Goal: Complete application form: Complete application form

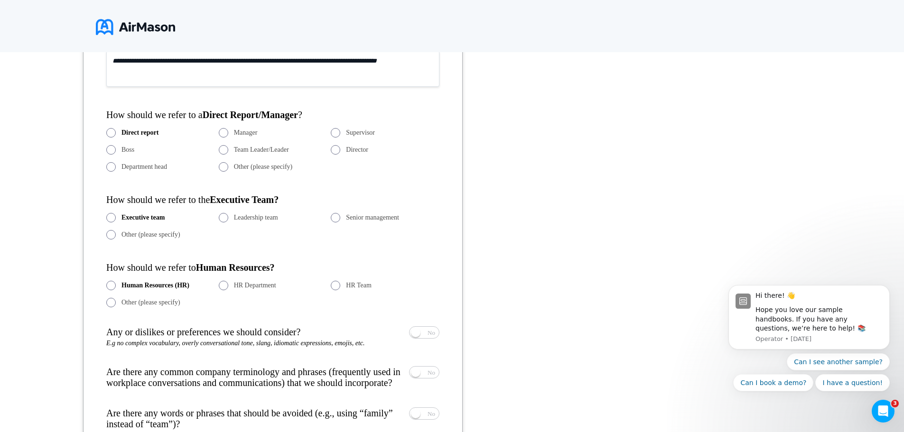
scroll to position [581, 0]
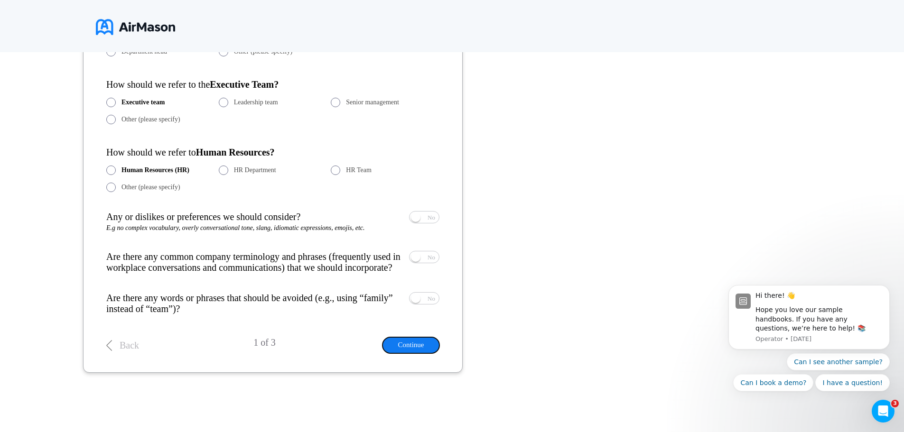
click at [405, 348] on button "Continue" at bounding box center [410, 345] width 57 height 16
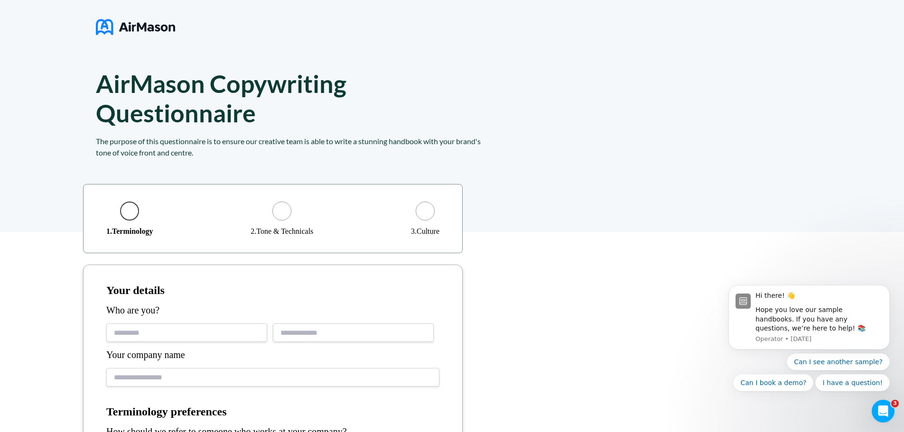
scroll to position [0, 0]
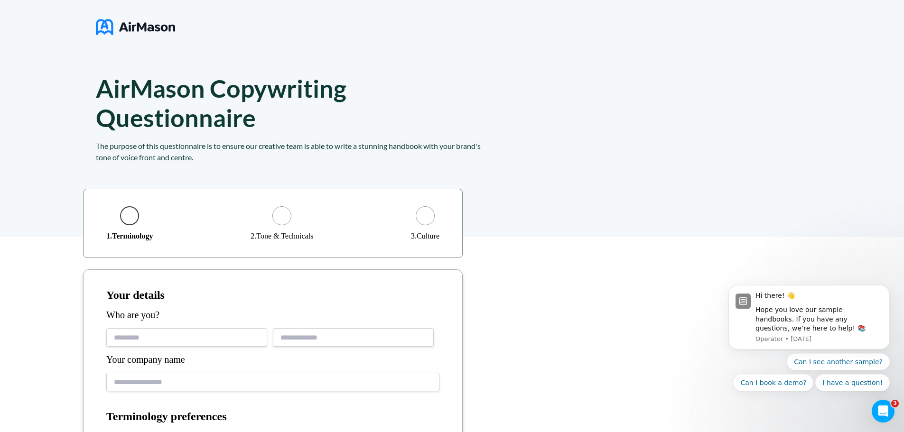
click at [154, 335] on input "text" at bounding box center [186, 337] width 161 height 19
type input "**********"
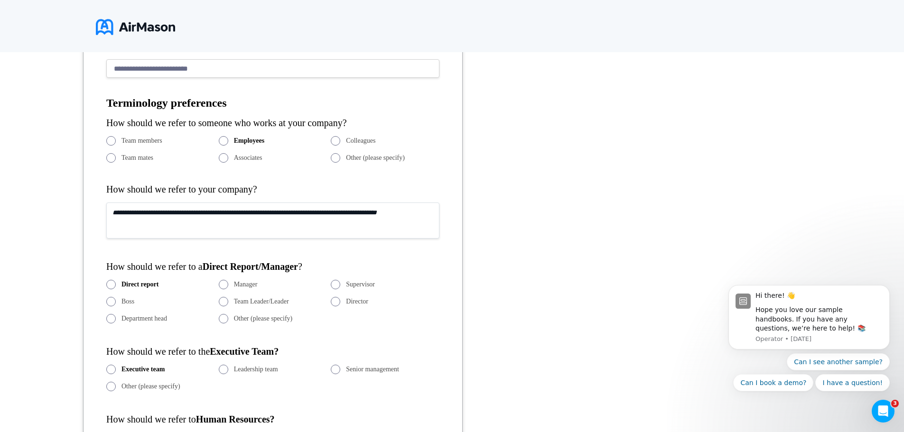
scroll to position [332, 0]
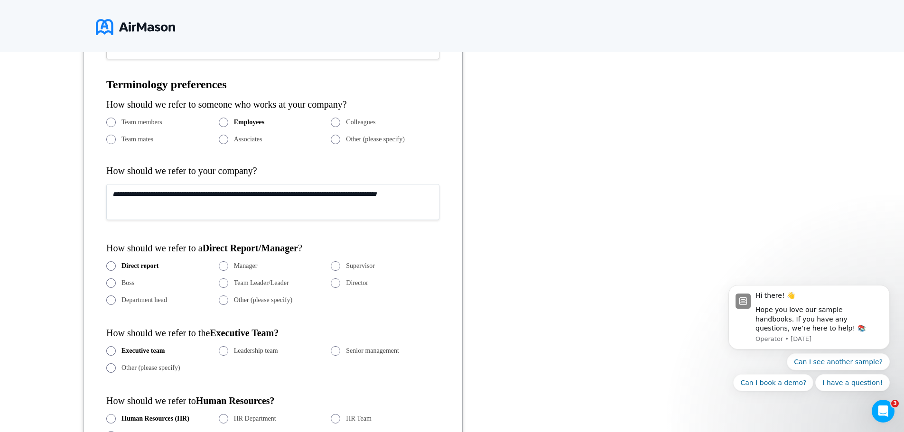
click at [209, 205] on textarea at bounding box center [272, 202] width 333 height 36
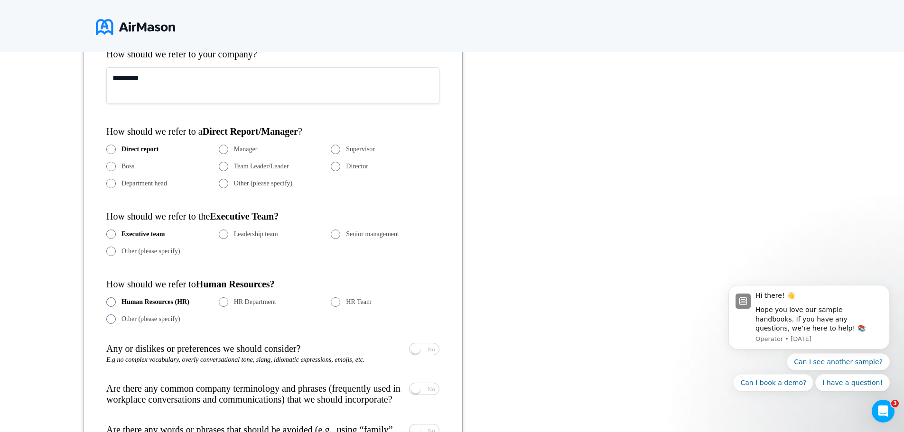
scroll to position [475, 0]
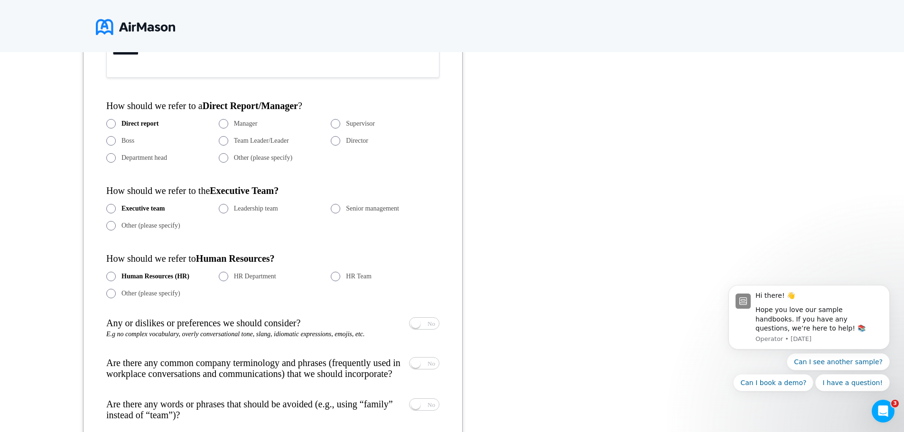
type textarea "*********"
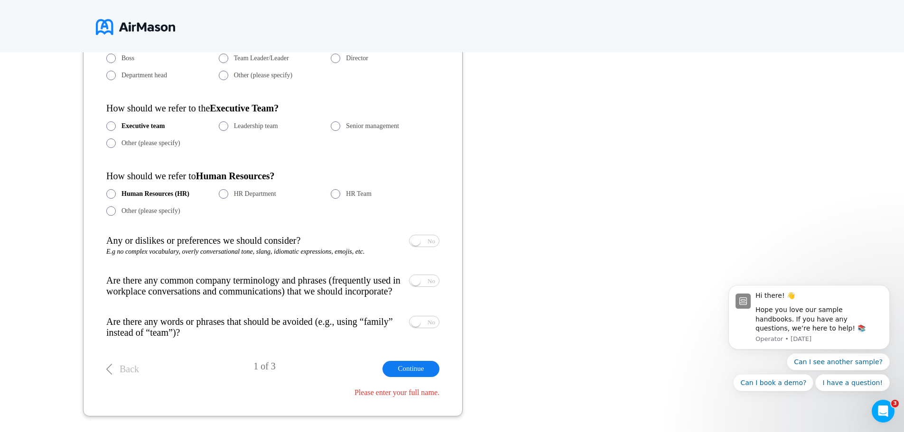
scroll to position [569, 0]
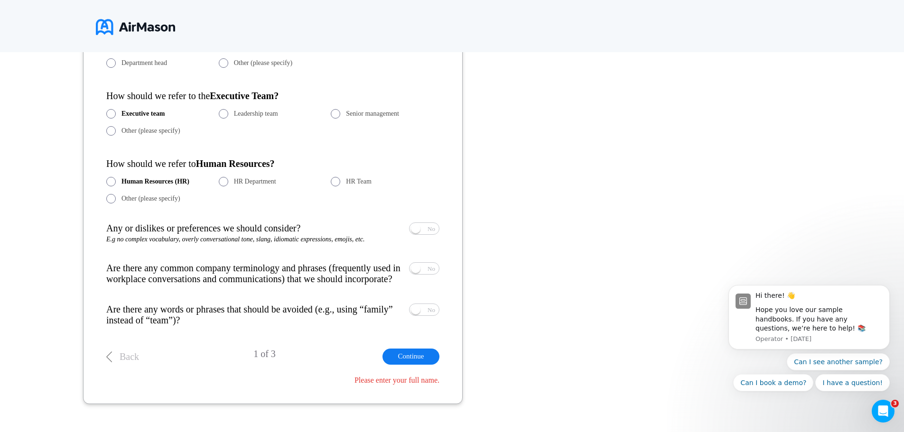
click at [330, 113] on div "Executive team Leadership team Senior management Other (please specify)" at bounding box center [272, 122] width 333 height 27
click at [337, 112] on span at bounding box center [335, 113] width 9 height 9
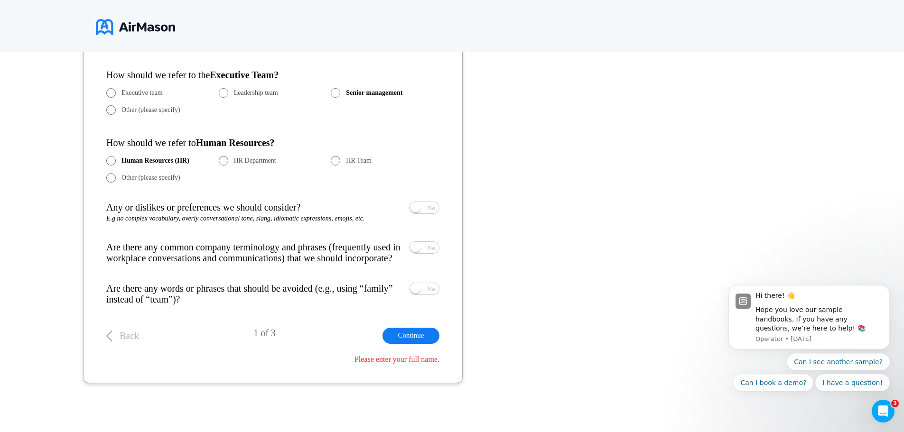
scroll to position [601, 0]
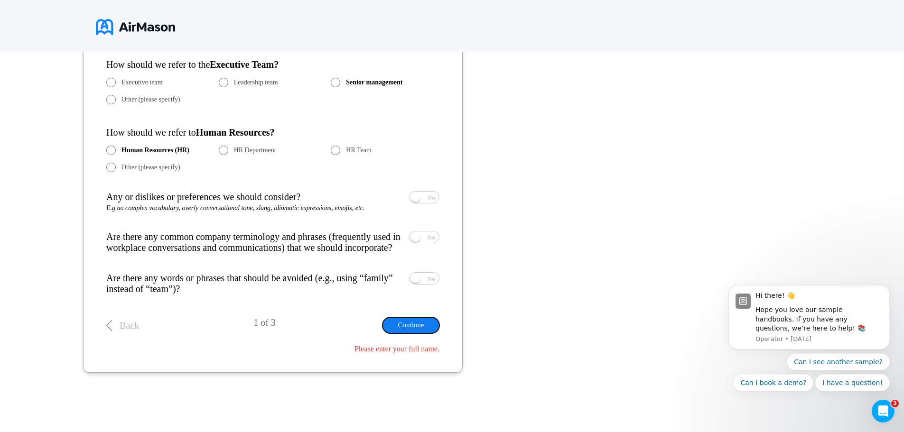
click at [420, 326] on button "Continue" at bounding box center [410, 325] width 57 height 16
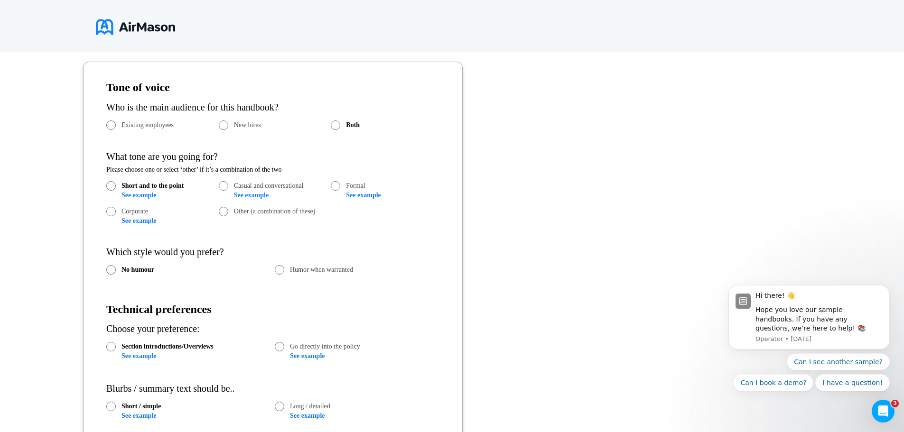
scroll to position [255, 0]
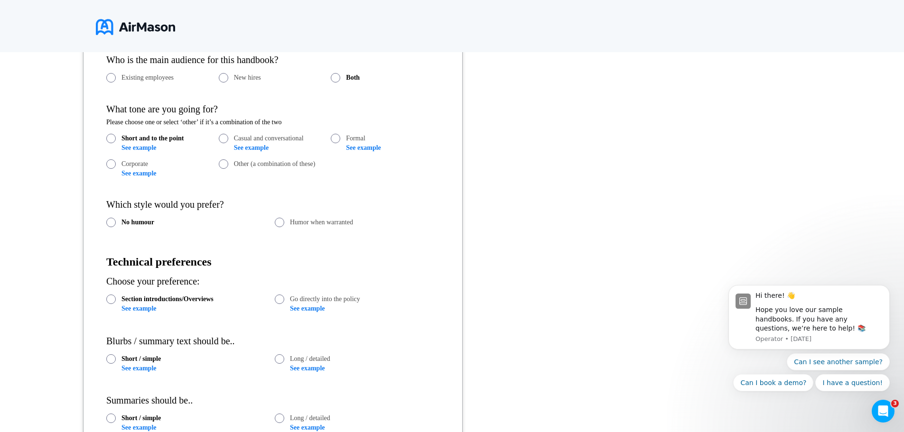
click at [153, 148] on link "See example" at bounding box center [138, 147] width 35 height 7
click at [259, 149] on link "See example" at bounding box center [251, 147] width 35 height 7
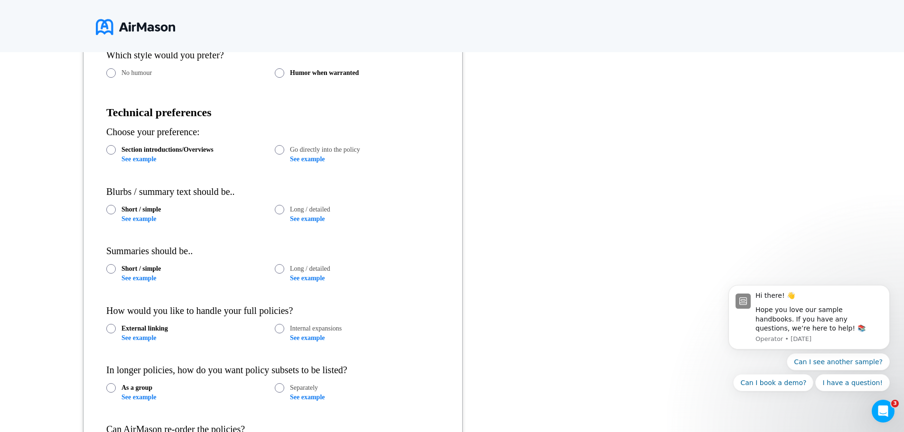
scroll to position [445, 0]
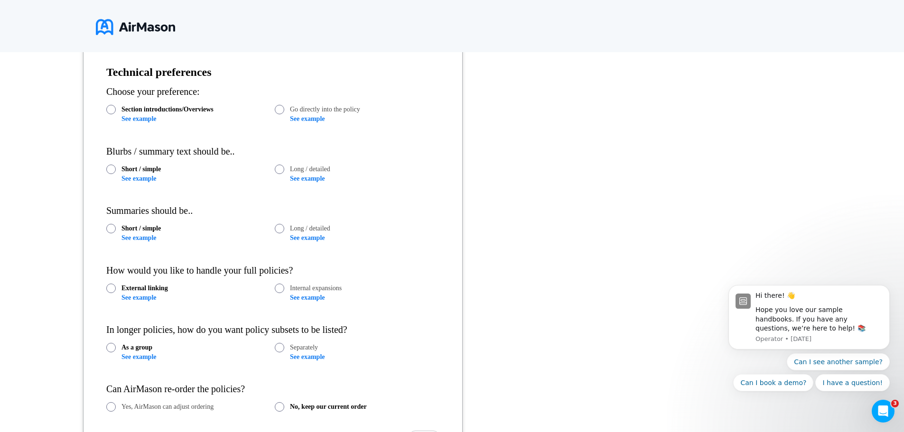
click at [151, 121] on link "See example" at bounding box center [138, 118] width 35 height 7
click at [149, 177] on link "See example" at bounding box center [138, 178] width 35 height 7
click at [141, 237] on link "See example" at bounding box center [138, 237] width 35 height 7
click at [141, 294] on div "External linking See example" at bounding box center [188, 293] width 165 height 18
click at [143, 296] on link "See example" at bounding box center [138, 297] width 35 height 7
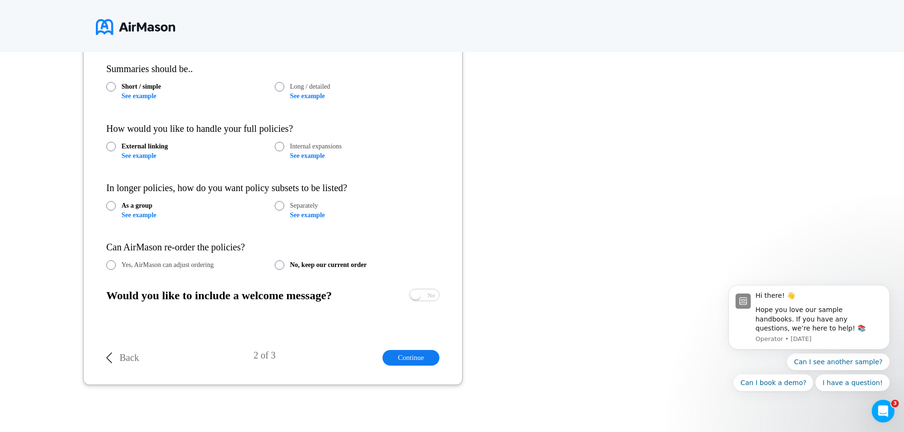
scroll to position [588, 0]
click at [144, 214] on link "See example" at bounding box center [138, 214] width 35 height 7
click at [423, 292] on span "Yes No" at bounding box center [424, 294] width 29 height 11
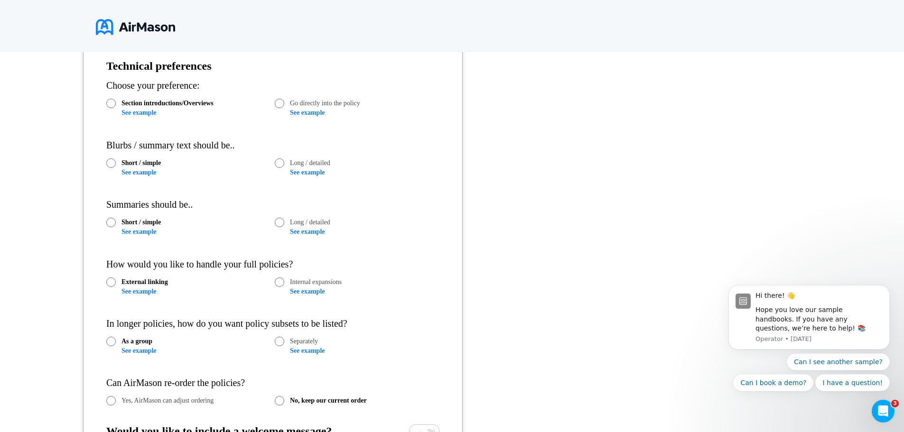
scroll to position [639, 0]
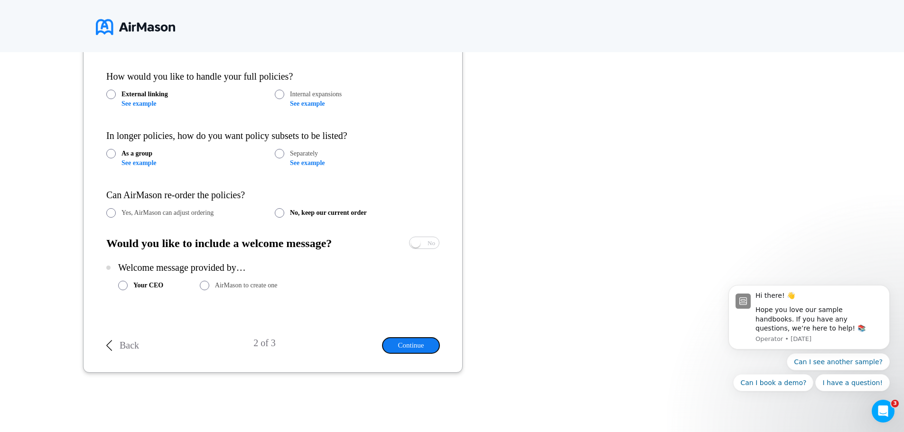
click at [417, 341] on button "Continue" at bounding box center [410, 346] width 57 height 16
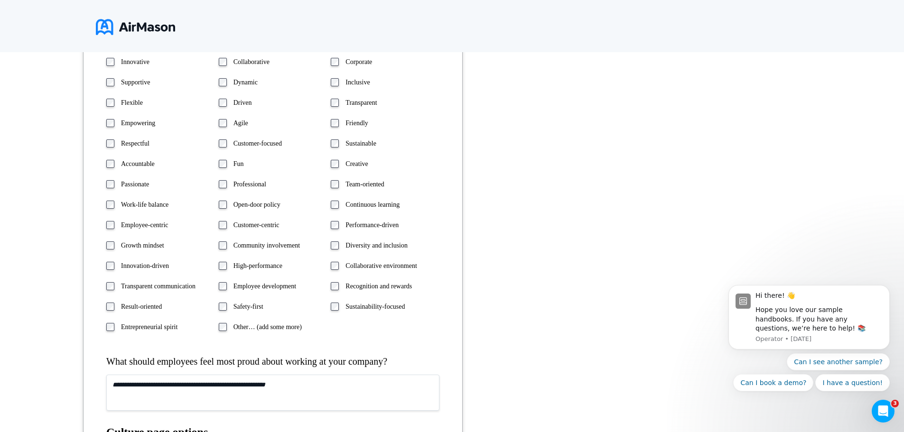
scroll to position [490, 0]
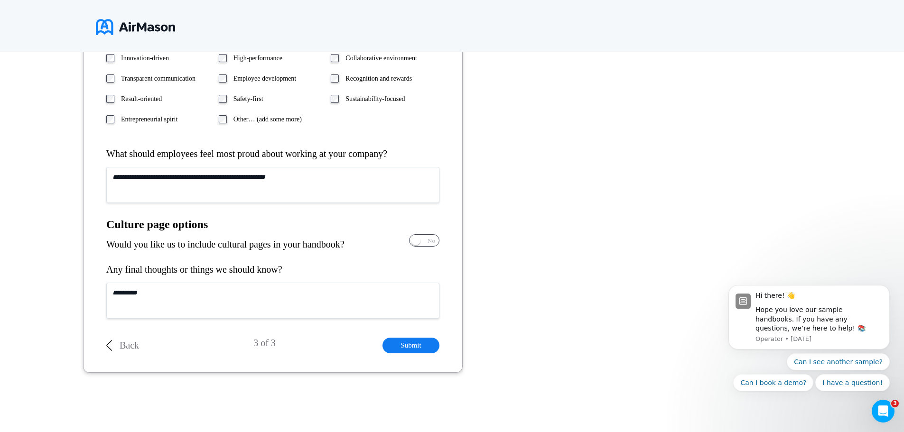
click at [425, 243] on span "Yes No" at bounding box center [424, 240] width 29 height 11
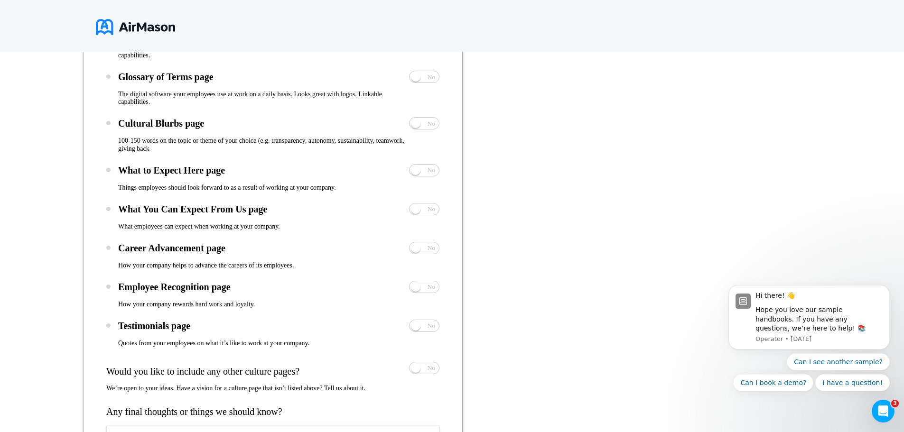
scroll to position [1031, 0]
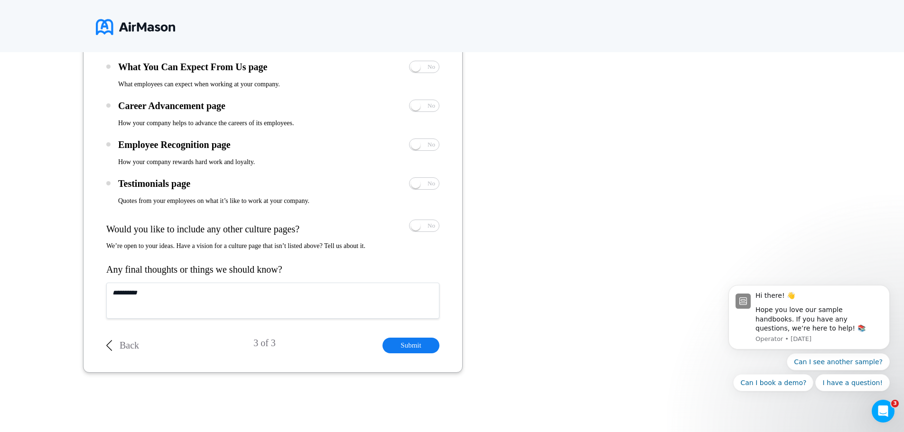
click at [128, 348] on p "Back" at bounding box center [129, 345] width 19 height 11
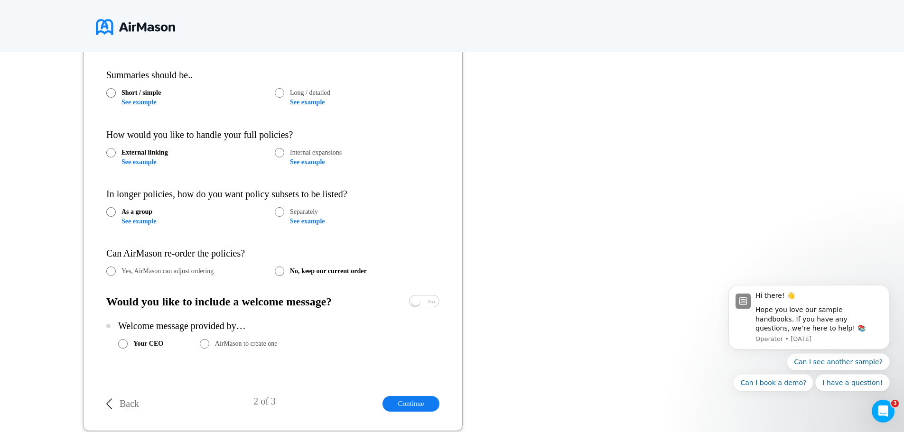
scroll to position [639, 0]
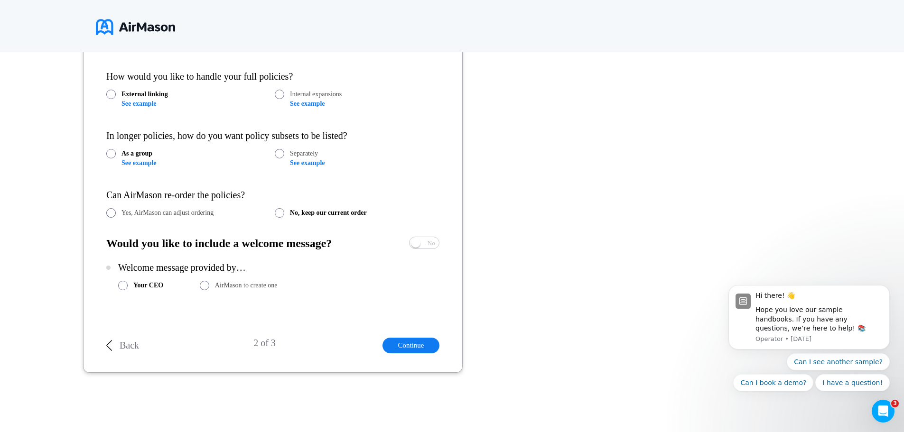
click at [122, 344] on p "Back" at bounding box center [129, 345] width 19 height 11
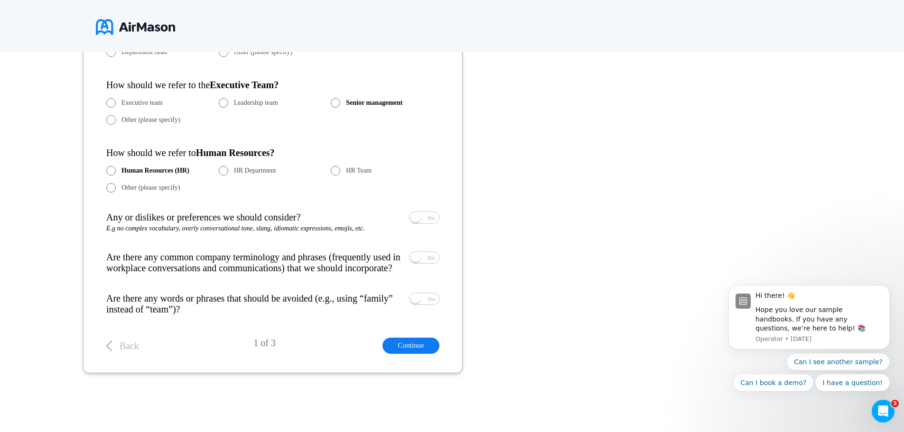
scroll to position [581, 0]
click at [422, 218] on span "Yes No" at bounding box center [424, 217] width 29 height 11
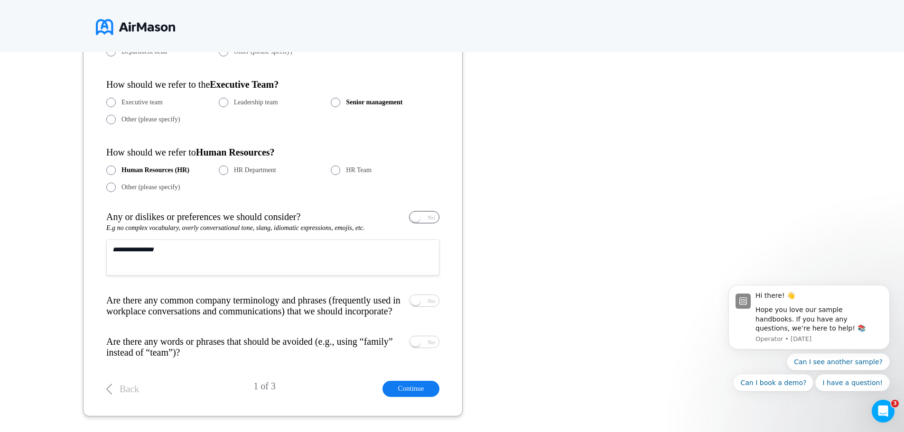
click at [401, 218] on span "Yes" at bounding box center [396, 217] width 9 height 6
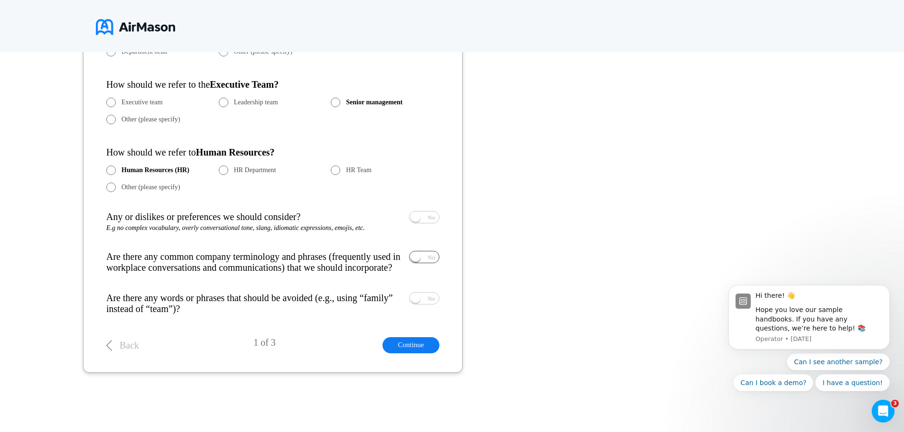
click at [418, 260] on span at bounding box center [415, 256] width 9 height 9
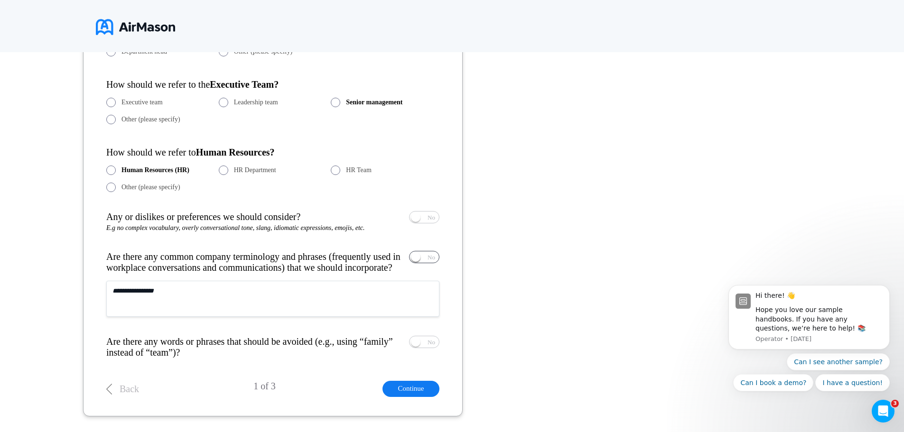
click at [401, 260] on span "Yes" at bounding box center [396, 257] width 9 height 6
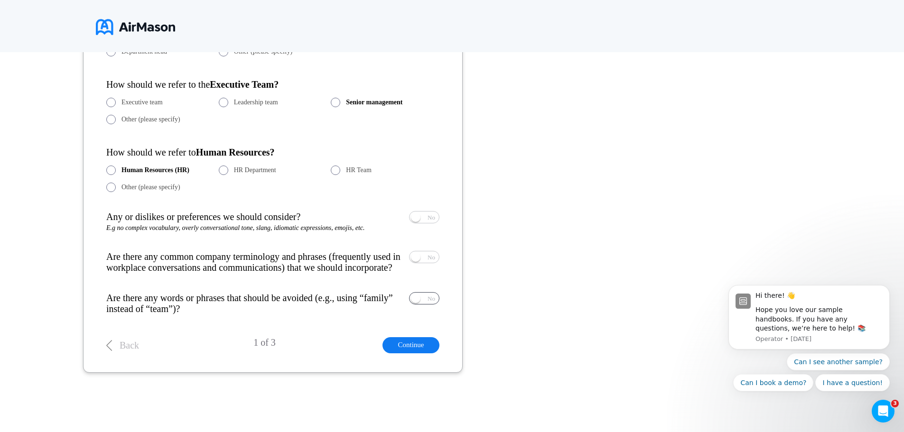
click at [423, 299] on span "Yes No" at bounding box center [424, 298] width 29 height 11
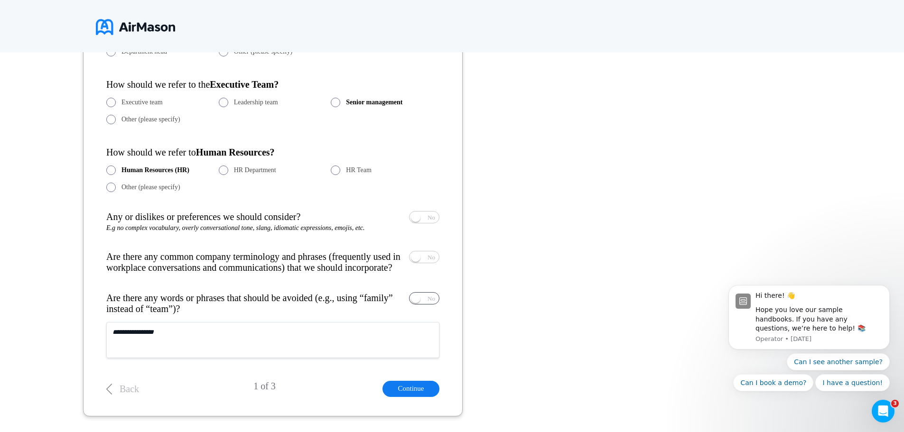
click at [423, 299] on span "Yes No" at bounding box center [424, 298] width 29 height 11
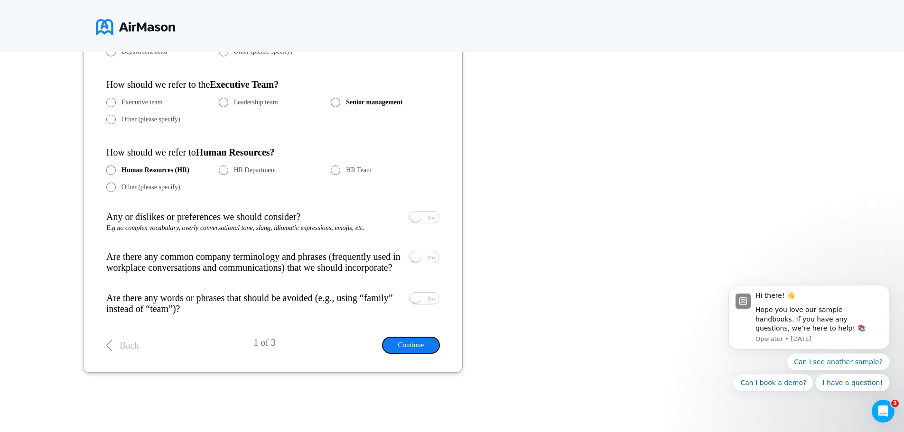
click at [424, 341] on button "Continue" at bounding box center [410, 345] width 57 height 16
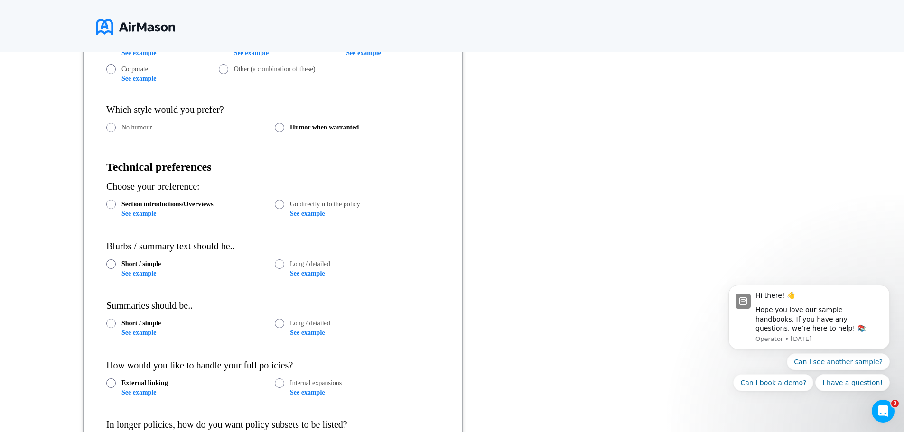
scroll to position [398, 0]
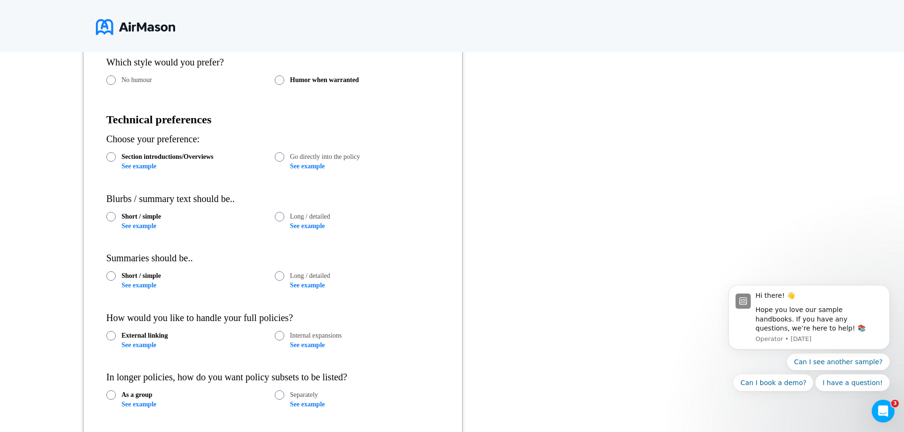
click at [132, 226] on link "See example" at bounding box center [138, 226] width 35 height 7
click at [148, 284] on link "See example" at bounding box center [138, 285] width 35 height 7
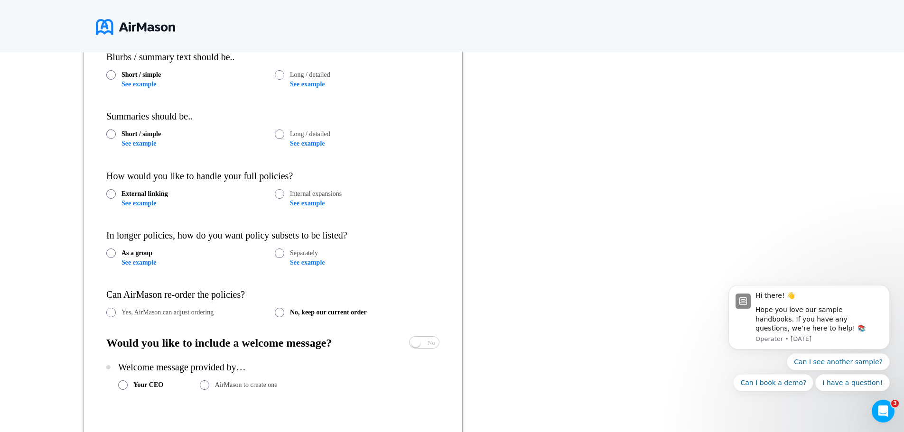
scroll to position [540, 0]
click at [296, 202] on link "See example" at bounding box center [307, 202] width 35 height 7
click at [140, 261] on link "See example" at bounding box center [138, 262] width 35 height 7
click at [147, 201] on link "See example" at bounding box center [138, 202] width 35 height 7
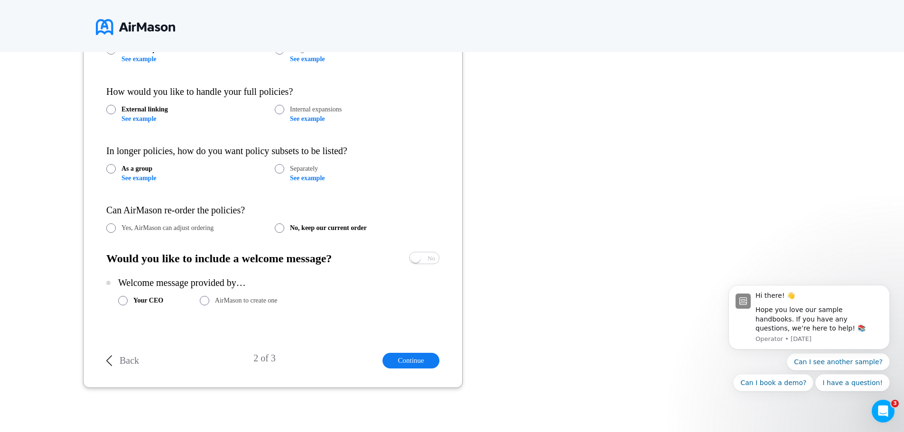
scroll to position [635, 0]
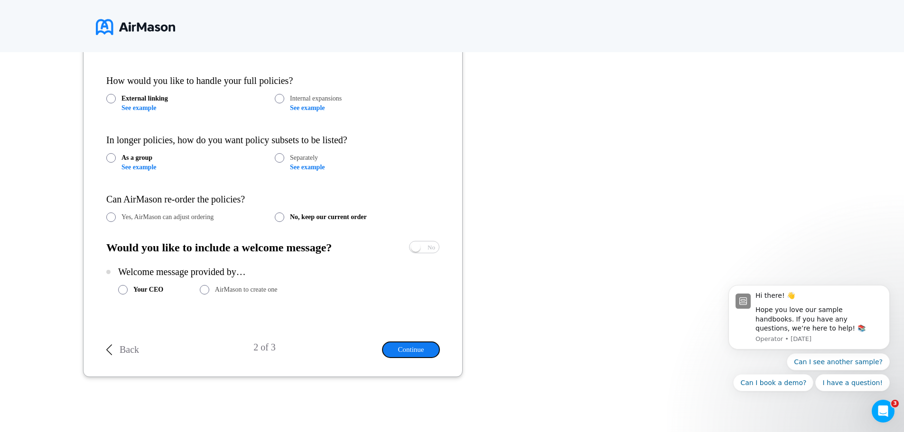
click at [408, 351] on button "Continue" at bounding box center [410, 350] width 57 height 16
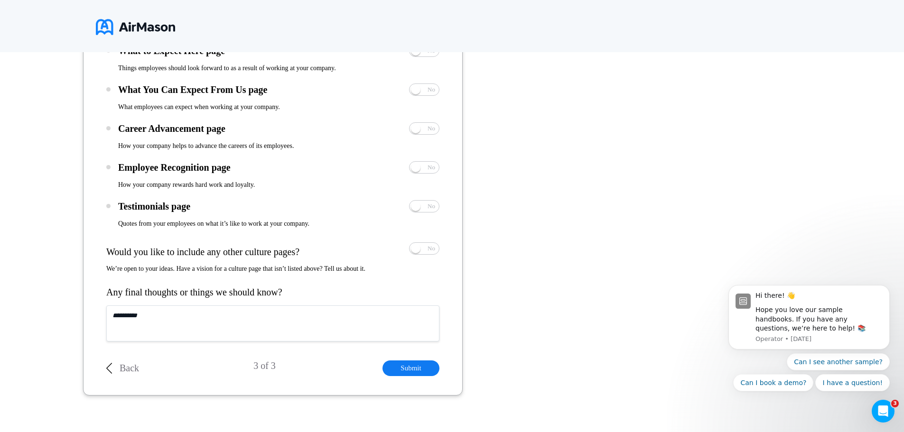
scroll to position [1015, 0]
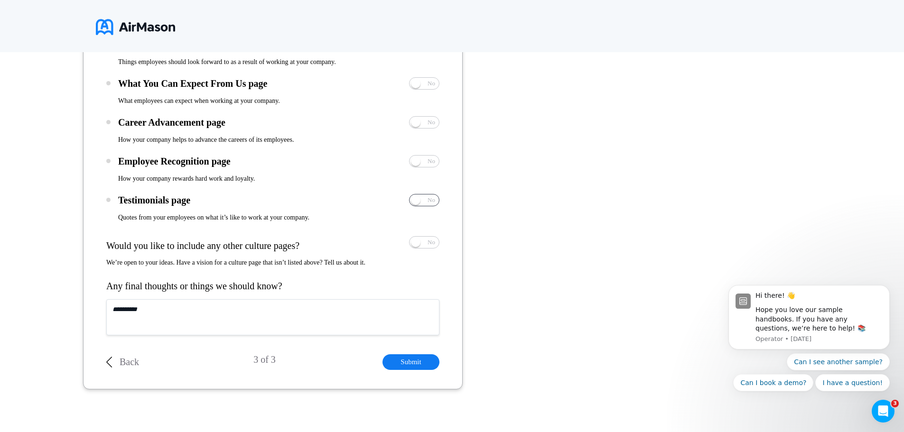
click at [424, 203] on span "Yes No" at bounding box center [424, 200] width 29 height 11
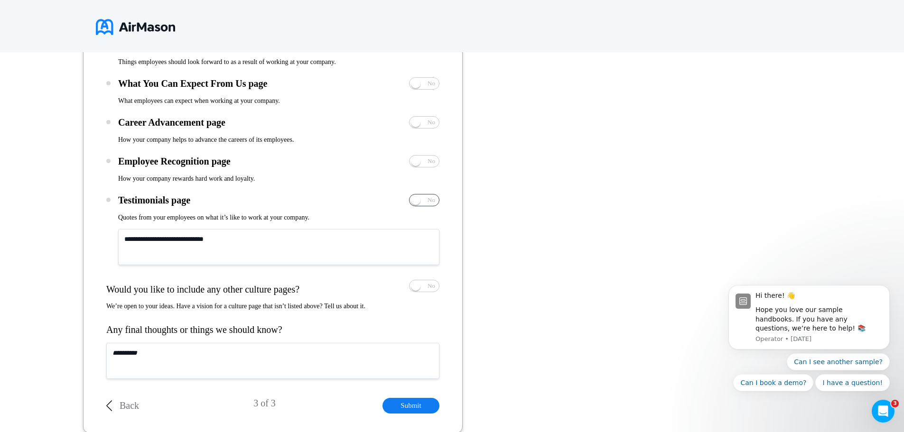
click at [424, 202] on span "Yes No" at bounding box center [424, 200] width 29 height 11
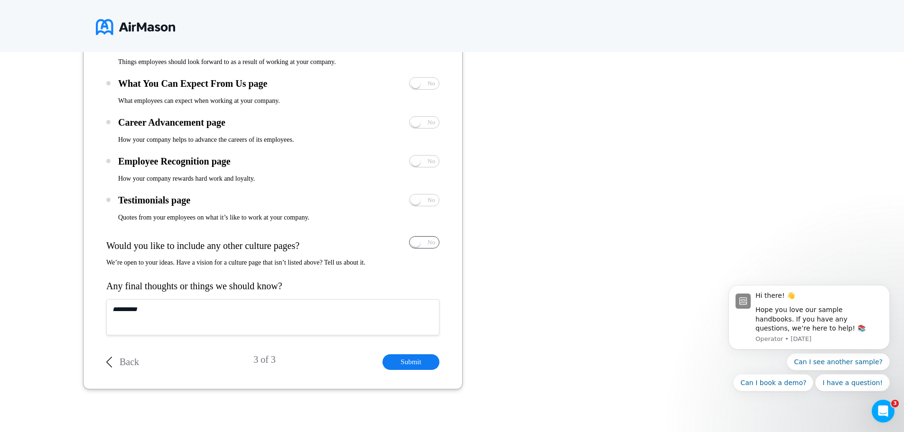
click at [419, 246] on span "Yes No" at bounding box center [424, 242] width 29 height 11
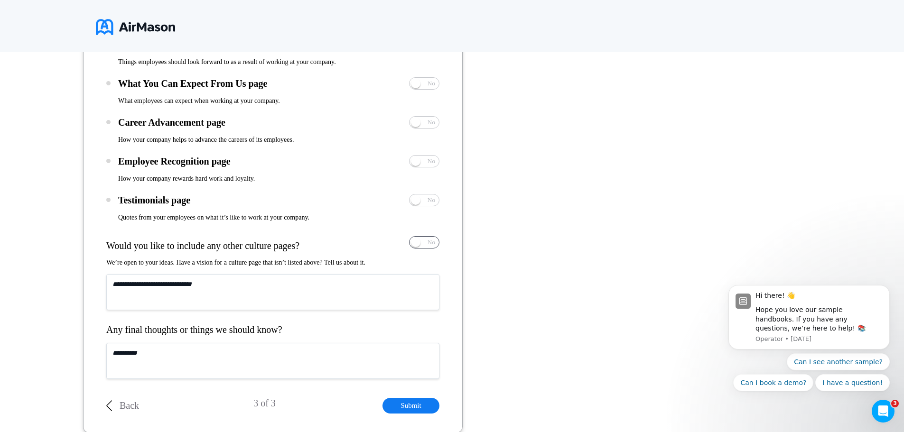
click at [419, 246] on span "Yes No" at bounding box center [424, 242] width 29 height 11
